Goal: Transaction & Acquisition: Purchase product/service

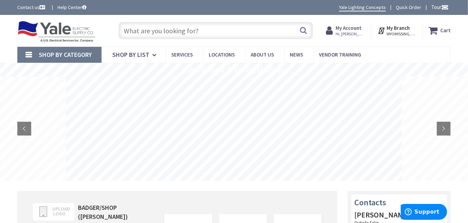
click at [259, 28] on input "text" at bounding box center [215, 30] width 195 height 17
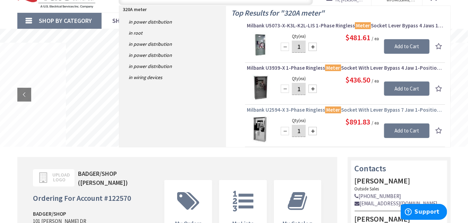
scroll to position [34, 0]
type input "320A meter"
click at [310, 107] on span "Milbank U2594-X 3-Phase Ringless Meter Socket With Lever Bypass 7 Jaw 1-Positio…" at bounding box center [345, 109] width 196 height 7
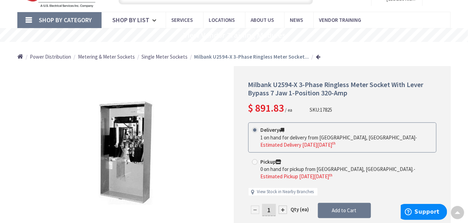
scroll to position [35, 0]
